Goal: Task Accomplishment & Management: Use online tool/utility

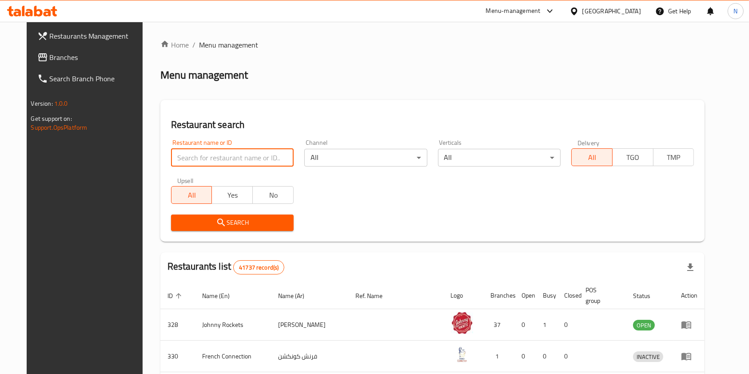
click at [207, 159] on input "search" at bounding box center [232, 158] width 123 height 18
type input "l"
type input "alrassam"
click at [216, 225] on icon "submit" at bounding box center [221, 222] width 11 height 11
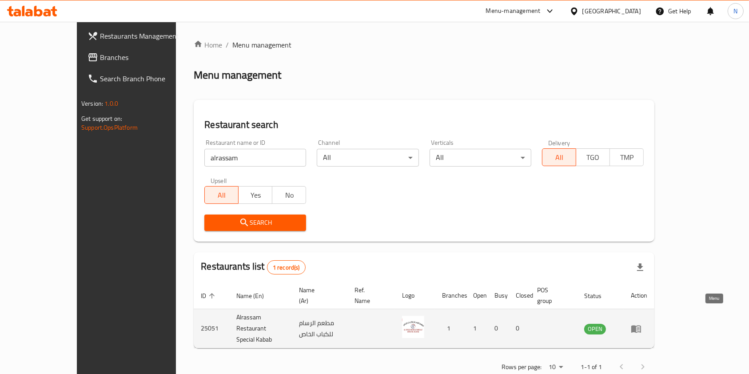
click at [641, 325] on icon "enhanced table" at bounding box center [636, 329] width 10 height 8
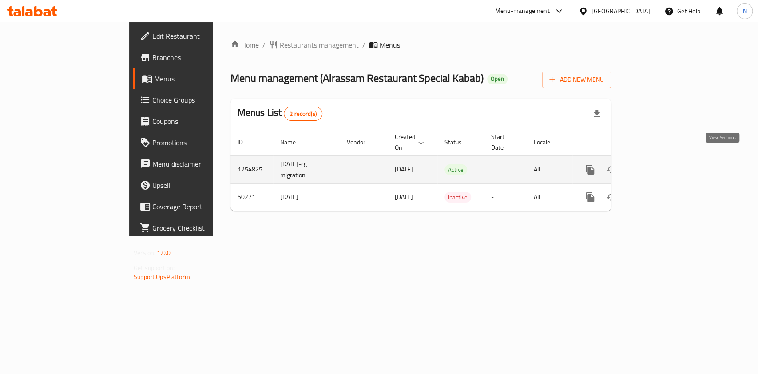
click at [660, 164] on icon "enhanced table" at bounding box center [654, 169] width 11 height 11
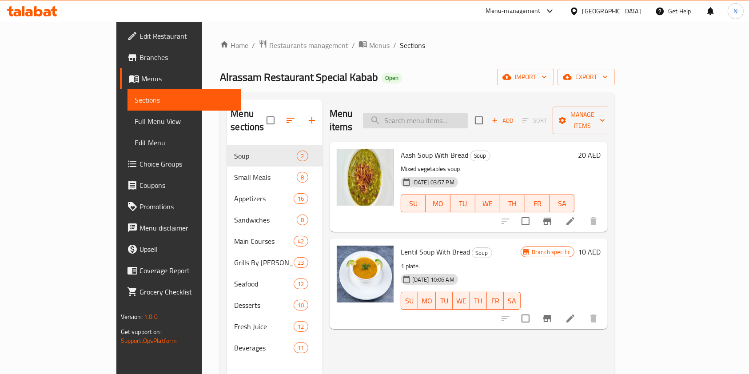
click at [434, 115] on input "search" at bounding box center [415, 121] width 105 height 16
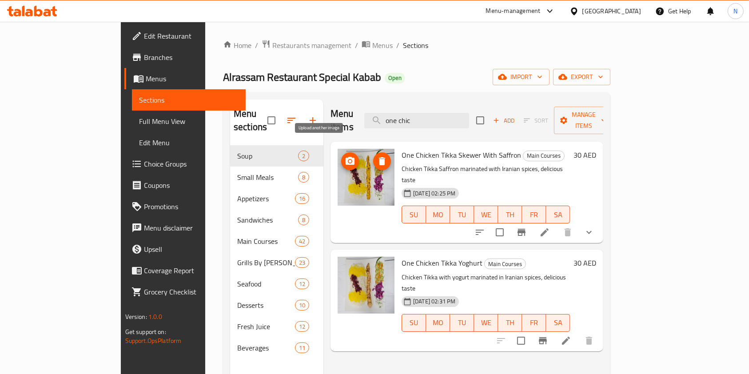
type input "one chic"
click at [346, 157] on icon "upload picture" at bounding box center [350, 161] width 9 height 8
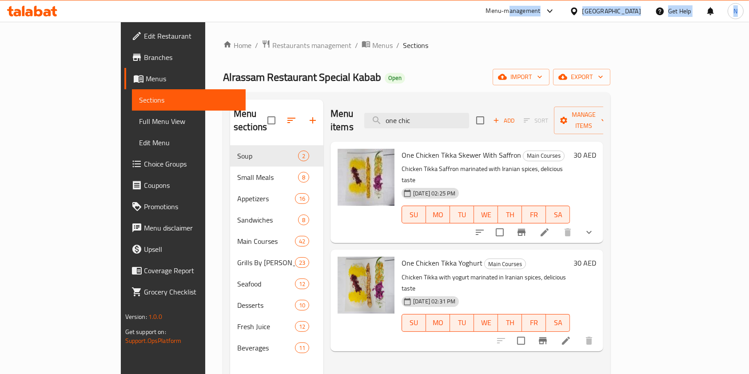
click at [509, 22] on div "​ Menu-management [GEOGRAPHIC_DATA] Get Help N Edit Restaurant Branches Menus S…" at bounding box center [374, 198] width 749 height 352
click at [508, 16] on div "Menu-management" at bounding box center [521, 10] width 84 height 21
click at [508, 9] on div "Menu-management" at bounding box center [513, 11] width 55 height 11
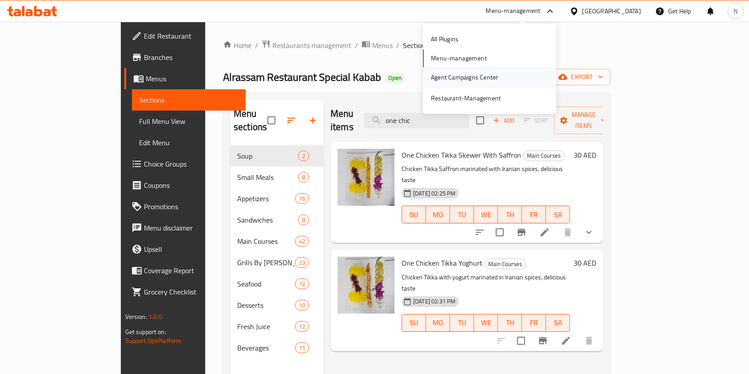
click at [481, 82] on div "Agent Campaigns Center" at bounding box center [464, 78] width 67 height 10
